Goal: Information Seeking & Learning: Learn about a topic

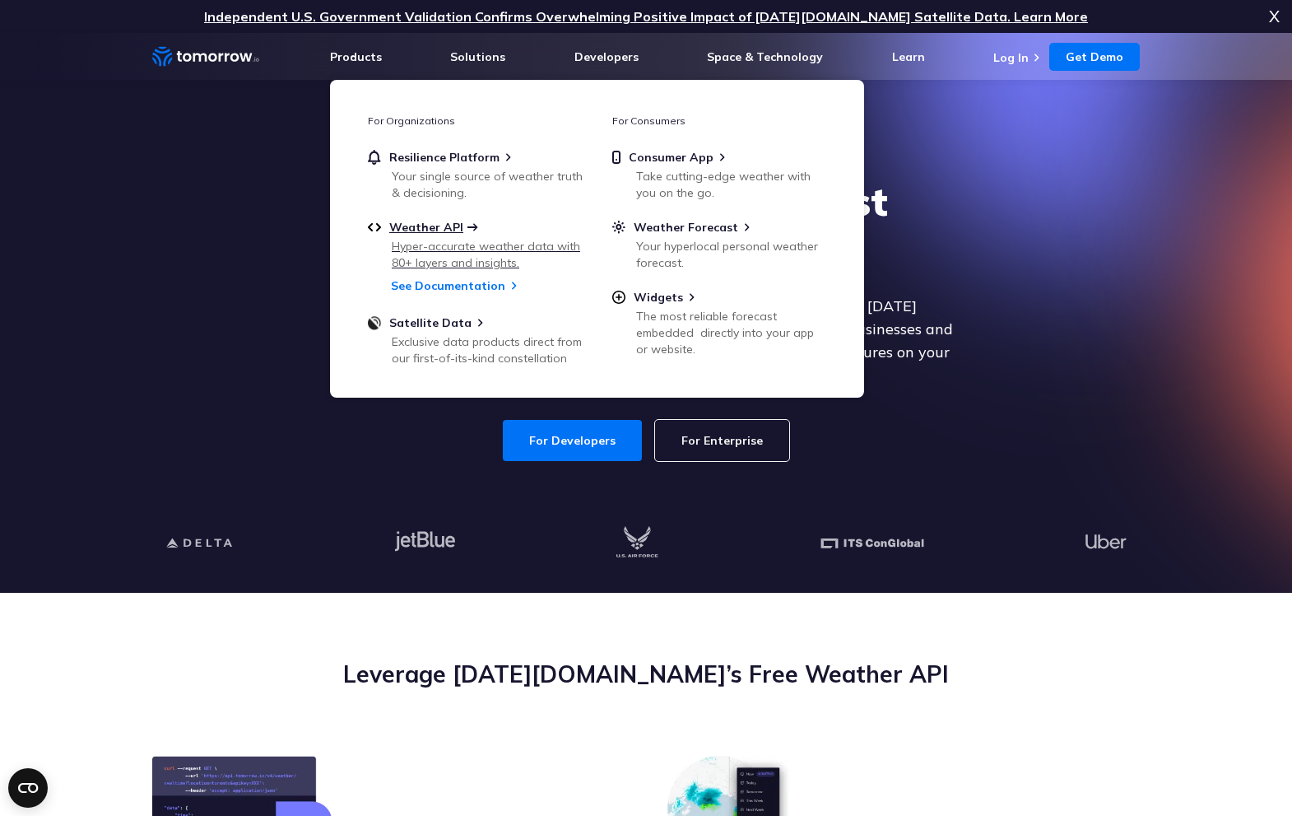
click at [435, 230] on span "Weather API" at bounding box center [426, 227] width 74 height 15
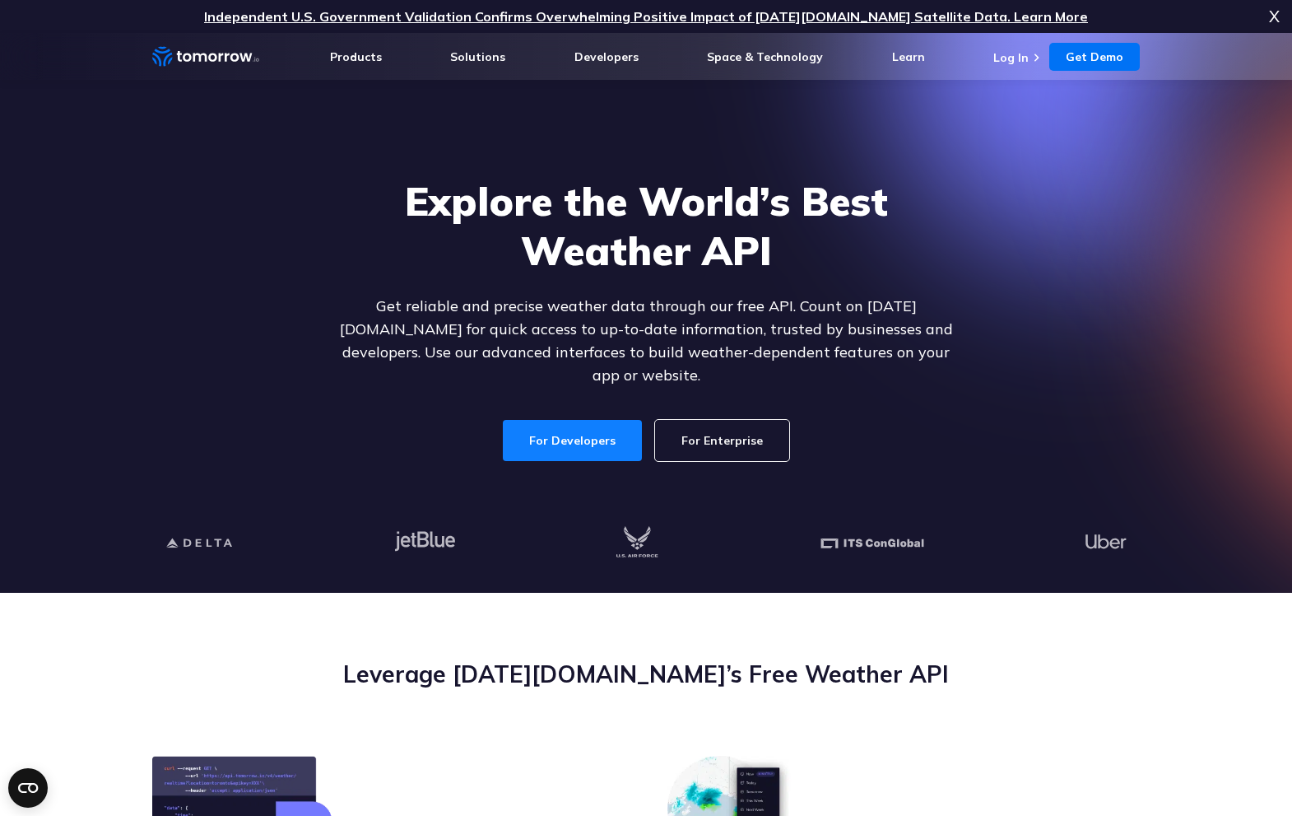
click at [530, 429] on link "For Developers" at bounding box center [572, 440] width 139 height 41
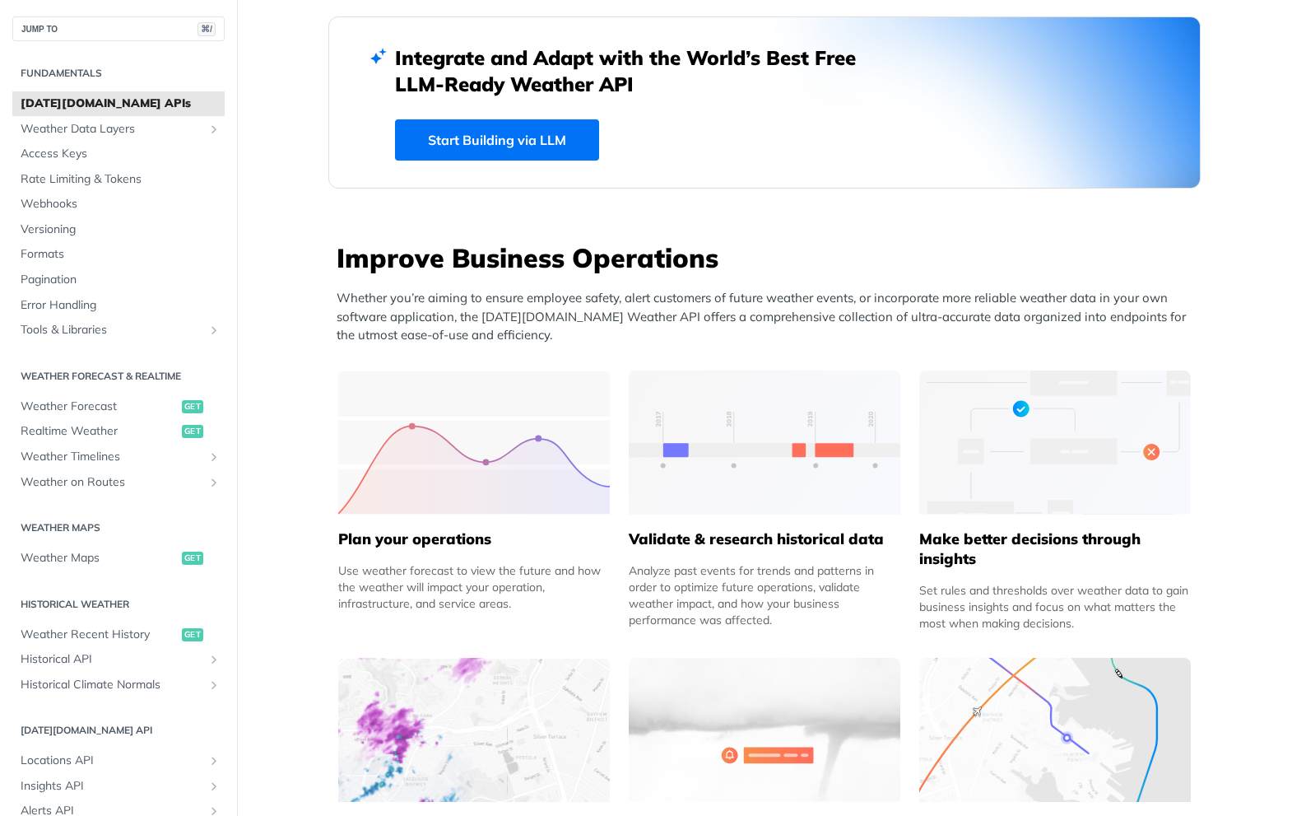
scroll to position [475, 0]
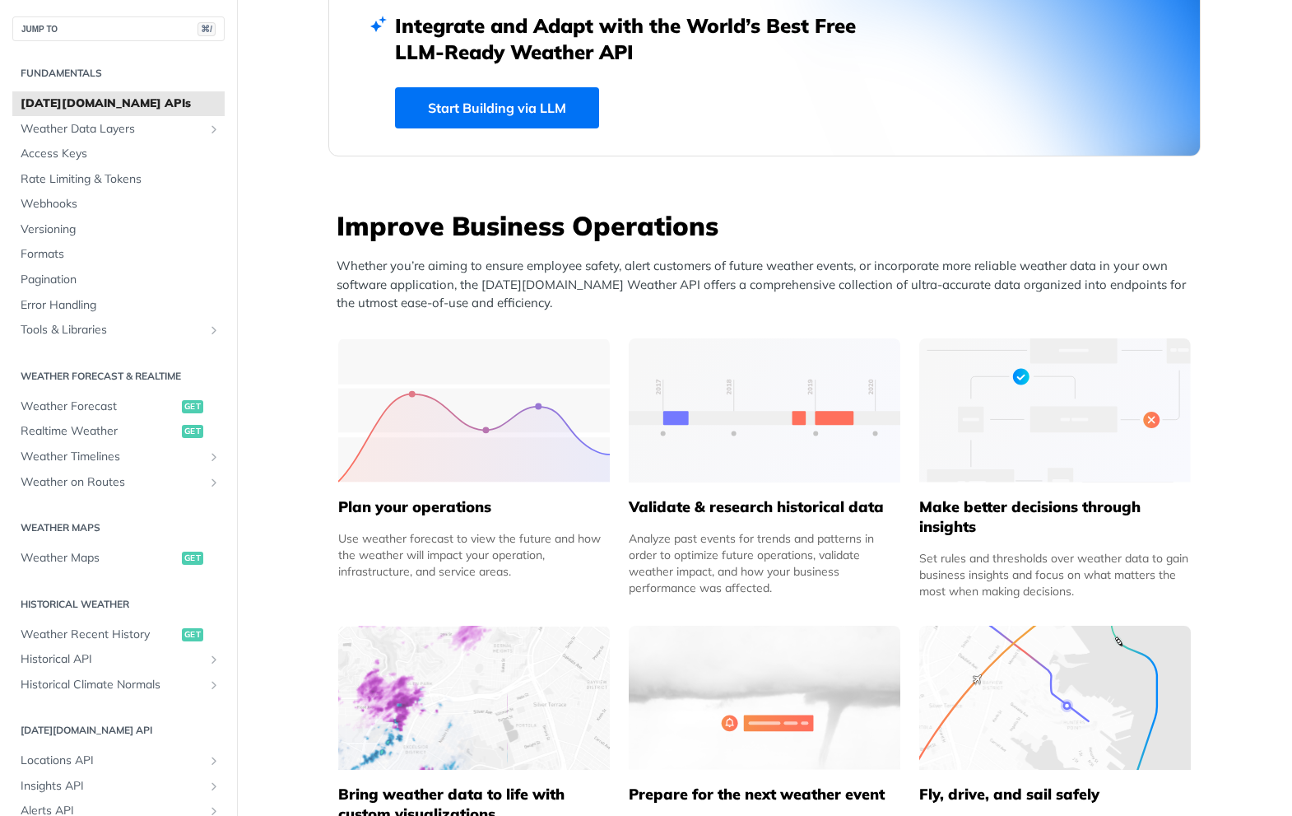
click at [456, 449] on img at bounding box center [474, 410] width 272 height 144
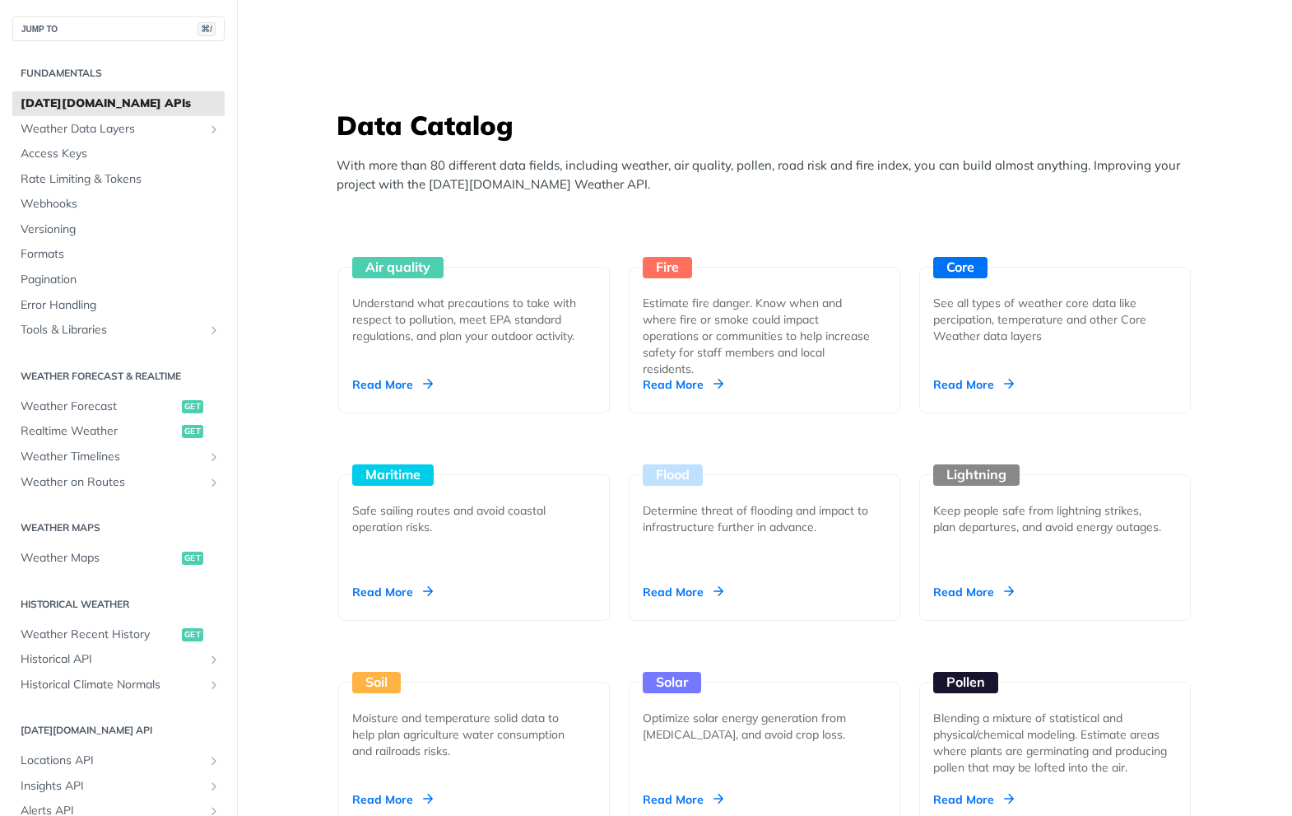
scroll to position [1371, 0]
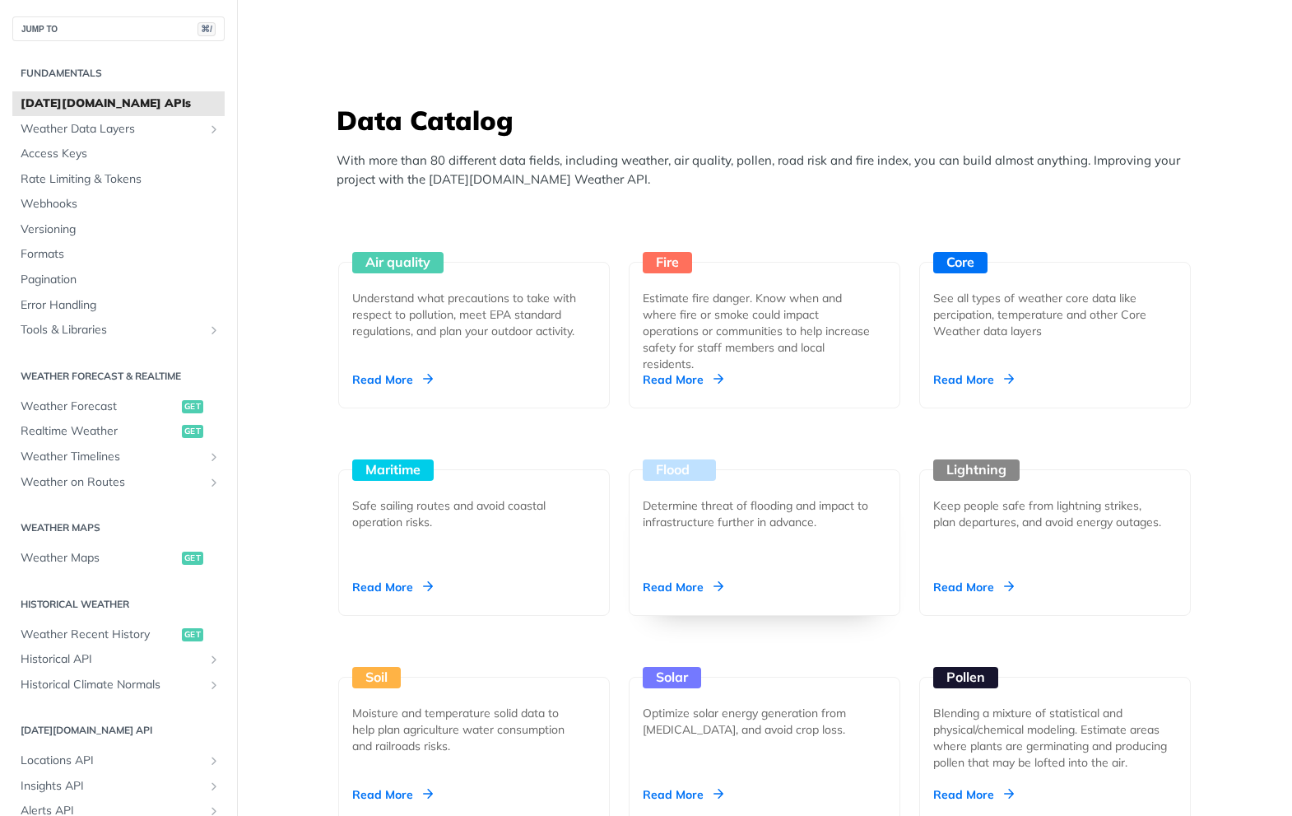
click at [770, 556] on div "Flood Determine threat of flooding and impact to infrastructure further in adva…" at bounding box center [765, 542] width 272 height 146
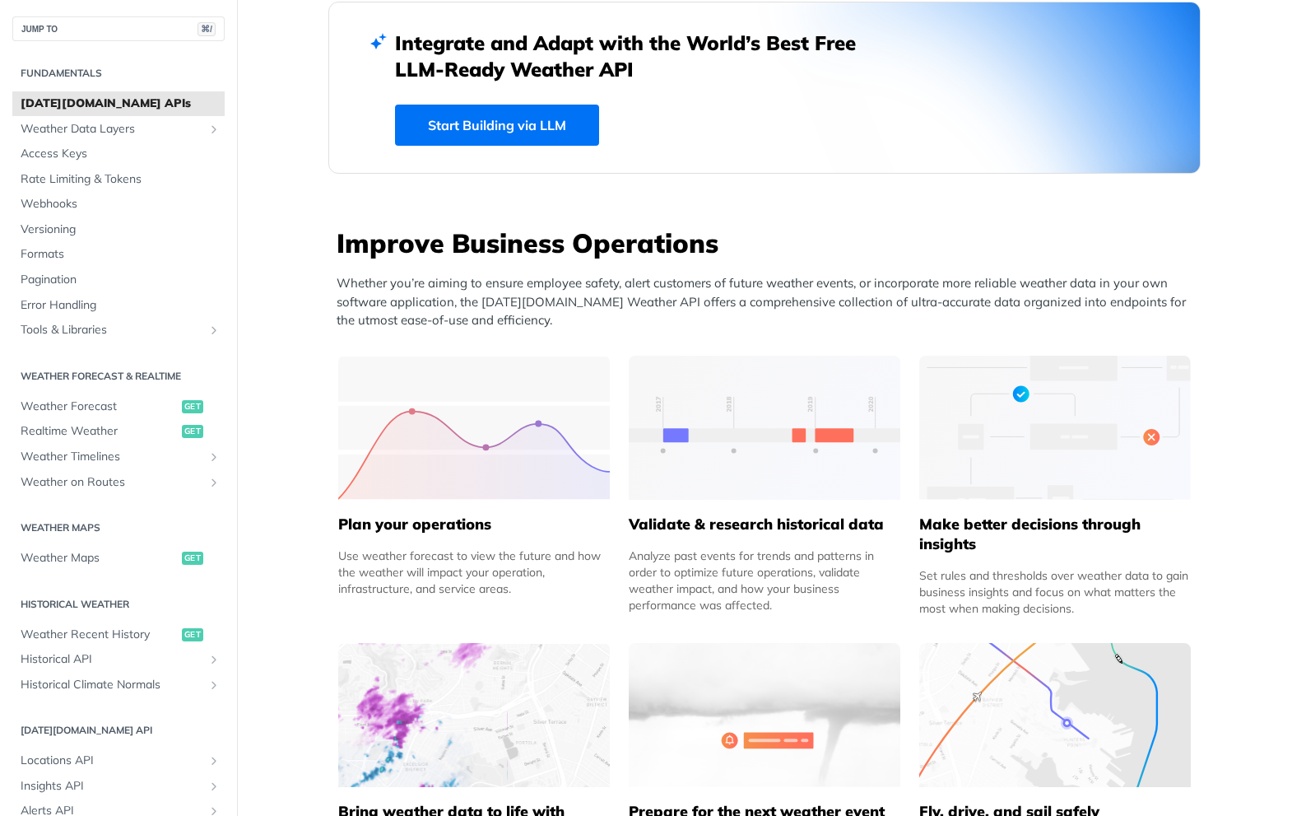
scroll to position [468, 0]
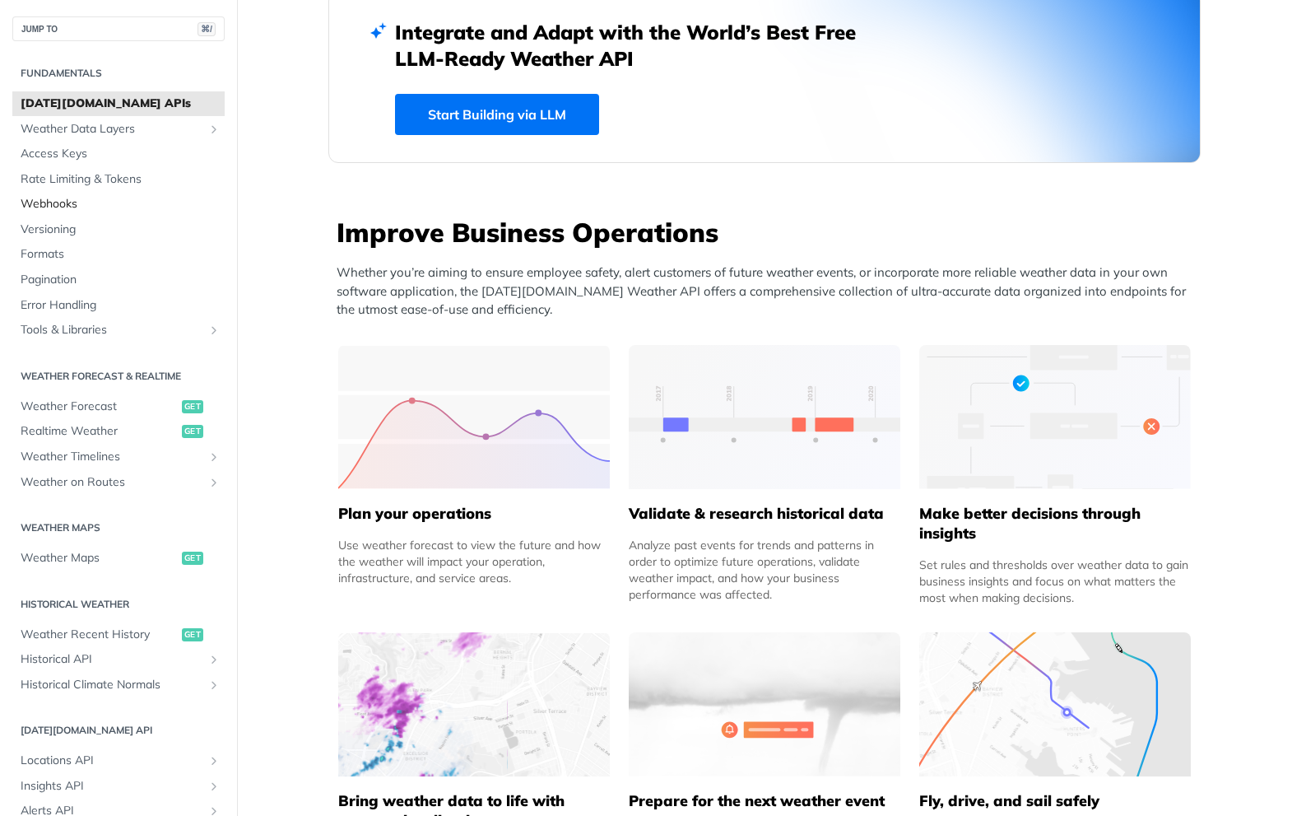
click at [104, 209] on span "Webhooks" at bounding box center [121, 204] width 200 height 16
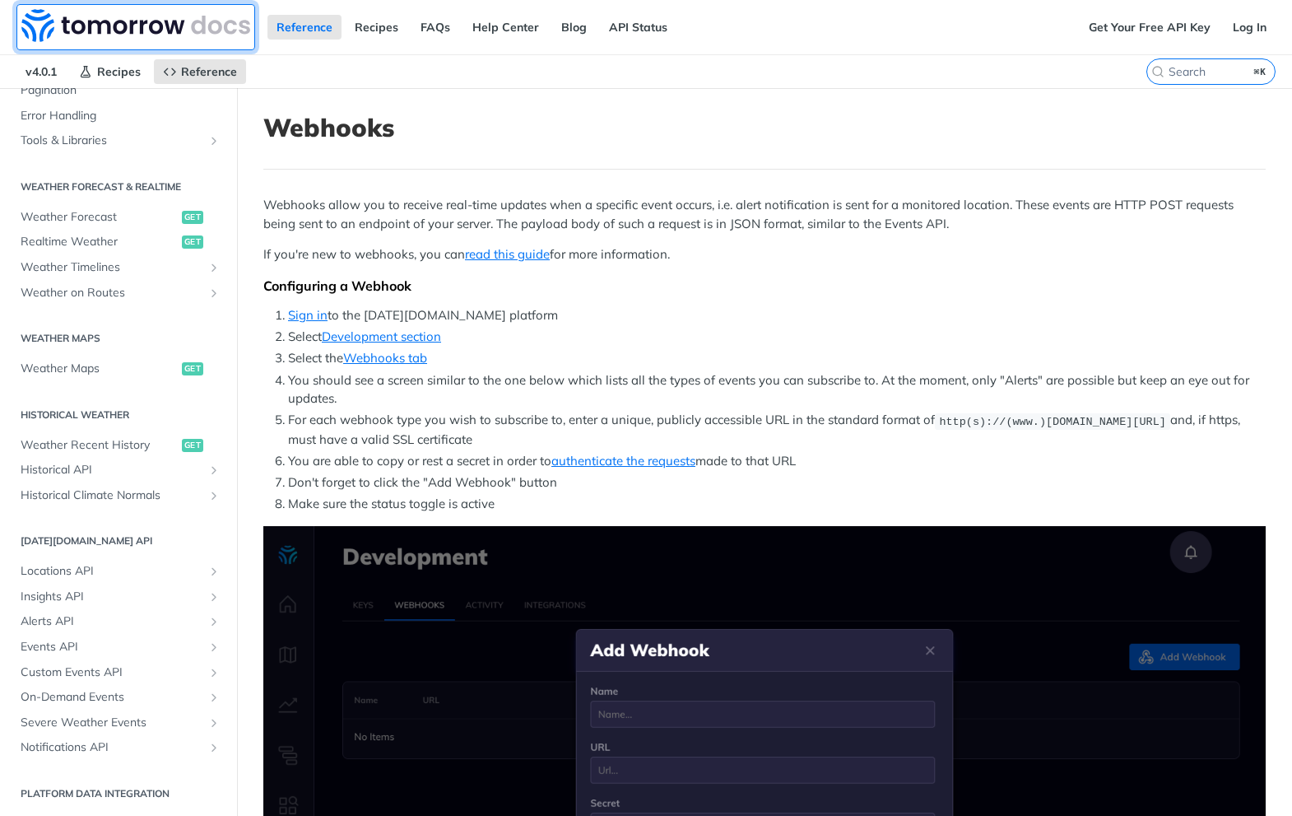
click at [117, 22] on img at bounding box center [135, 25] width 229 height 33
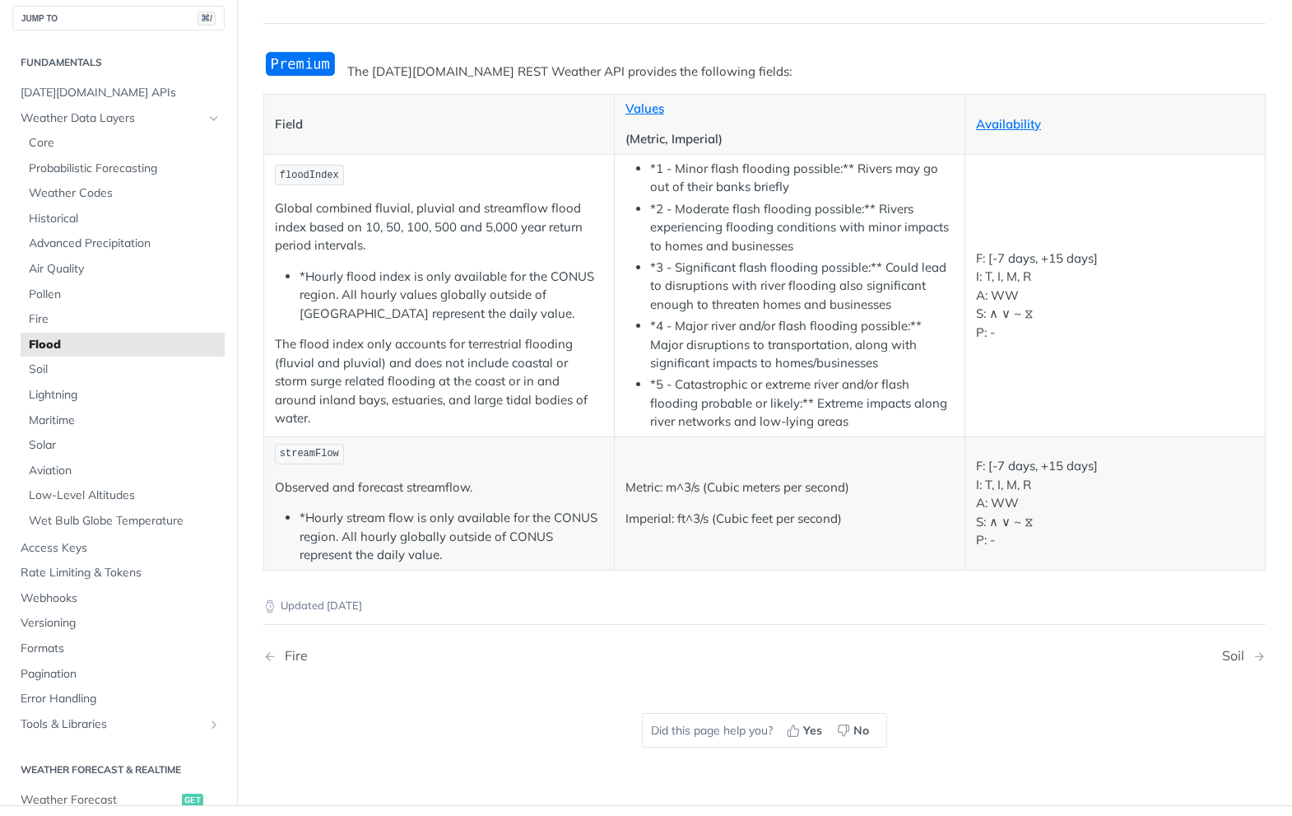
scroll to position [145, 0]
